Goal: Task Accomplishment & Management: Use online tool/utility

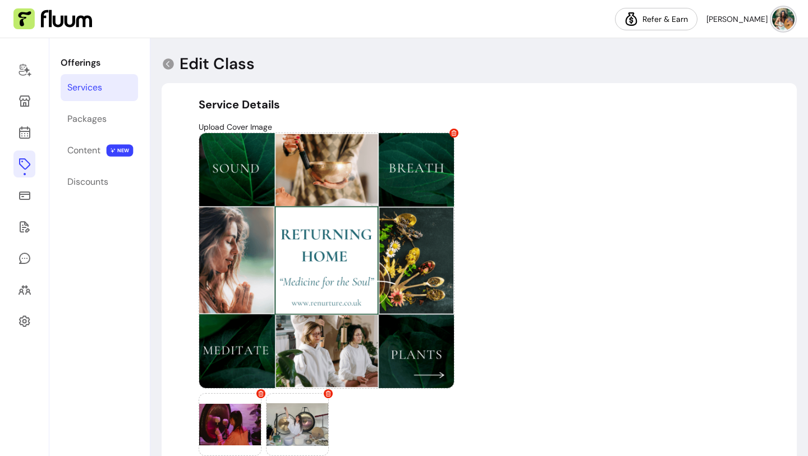
select select "**"
select select "***"
select select "**********"
select select "******"
